Goal: Find specific fact: Find specific fact

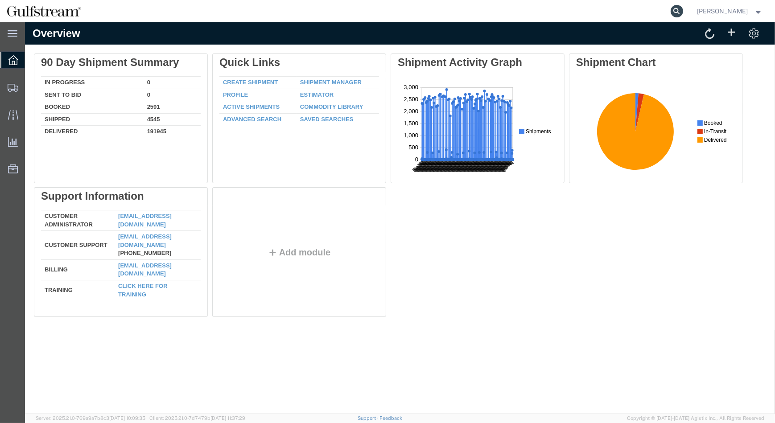
click at [683, 8] on icon at bounding box center [676, 11] width 12 height 12
paste input "8845 3965 1178"
click at [460, 12] on input "8845 3965 1178" at bounding box center [534, 10] width 271 height 21
type input "884539651178"
click at [683, 9] on icon at bounding box center [676, 11] width 12 height 12
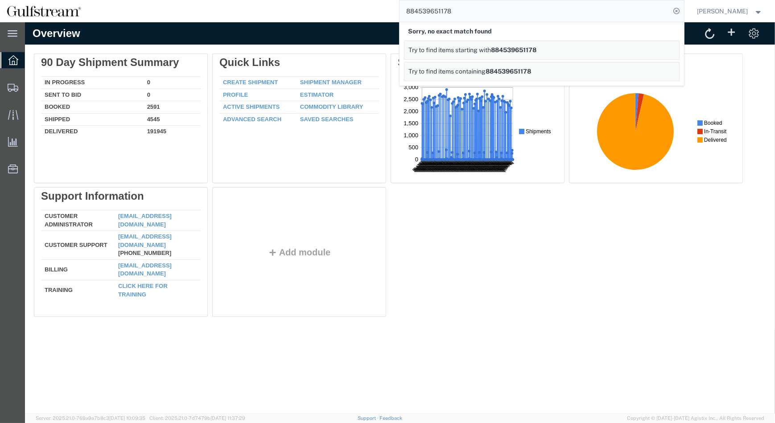
click at [466, 68] on span "Try to find items containing" at bounding box center [447, 71] width 77 height 7
